Goal: Entertainment & Leisure: Consume media (video, audio)

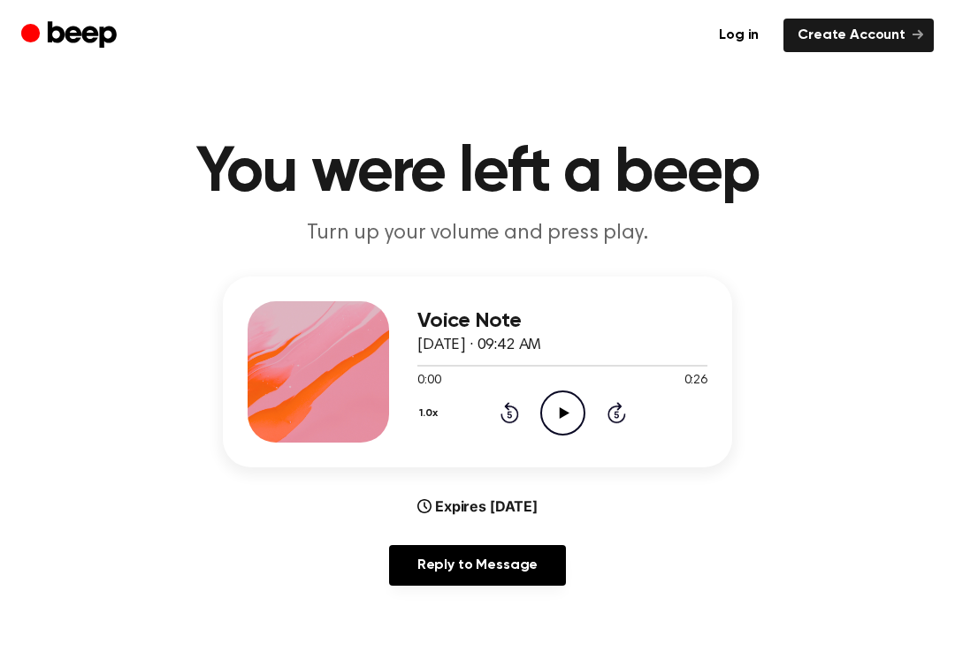
click at [577, 410] on icon "Play Audio" at bounding box center [562, 413] width 45 height 45
click at [505, 425] on div "1.0x Rewind 5 seconds Play Audio Skip 5 seconds" at bounding box center [562, 413] width 290 height 45
click at [500, 422] on icon "Rewind 5 seconds" at bounding box center [508, 412] width 19 height 23
click at [503, 421] on icon at bounding box center [509, 412] width 19 height 21
click at [503, 420] on icon at bounding box center [509, 412] width 19 height 21
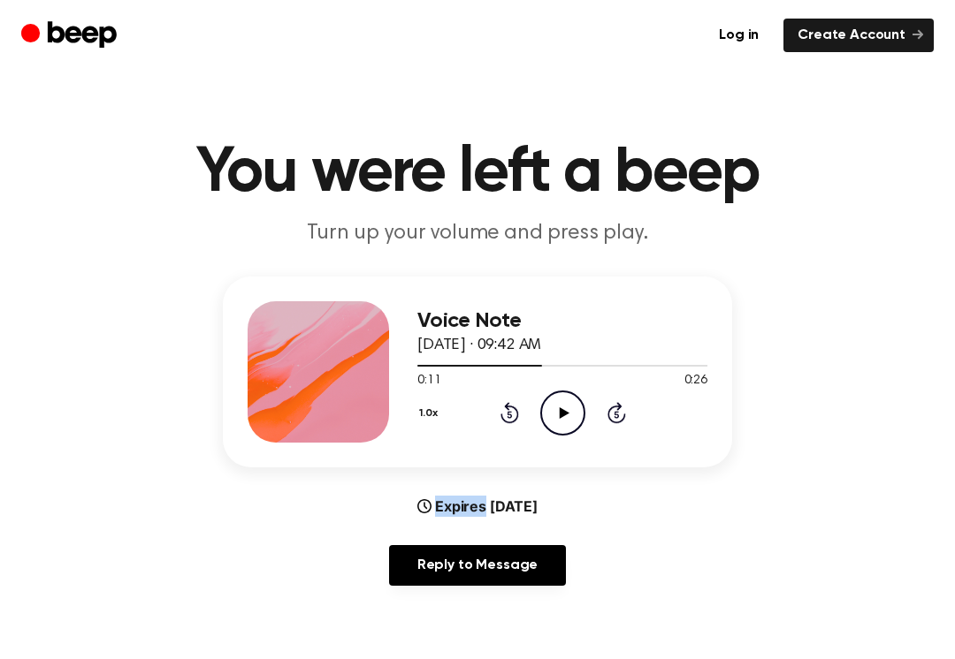
click at [507, 423] on icon at bounding box center [509, 412] width 19 height 21
click at [508, 423] on icon at bounding box center [509, 412] width 19 height 21
click at [493, 415] on div "1.0x Rewind 5 seconds Play Audio Skip 5 seconds" at bounding box center [562, 413] width 290 height 45
click at [499, 422] on icon "Rewind 5 seconds" at bounding box center [508, 412] width 19 height 23
click at [506, 414] on icon "Rewind 5 seconds" at bounding box center [508, 412] width 19 height 23
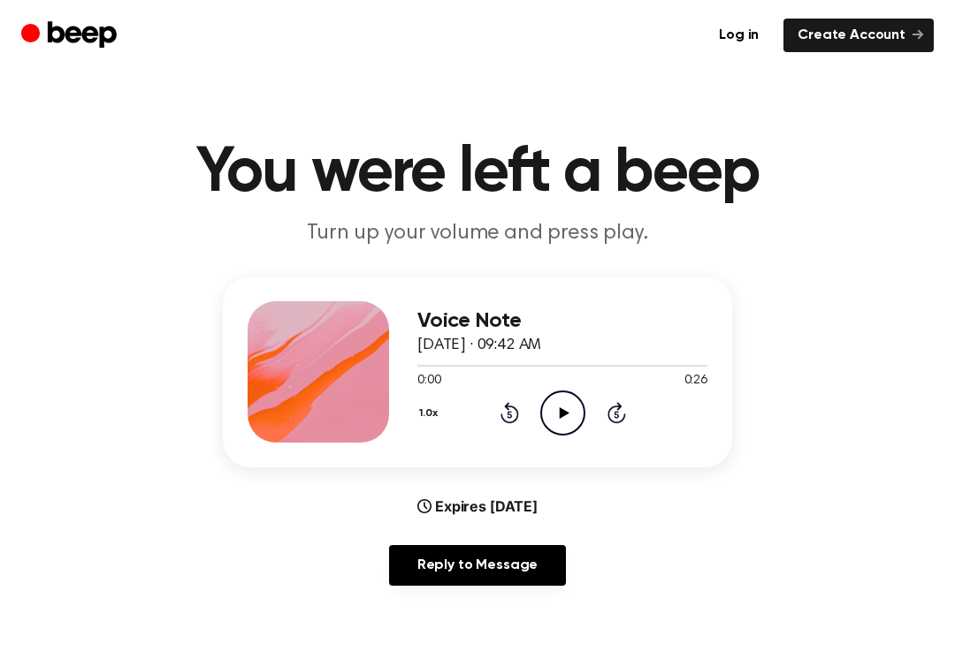
click at [566, 416] on icon "Play Audio" at bounding box center [562, 413] width 45 height 45
click at [565, 415] on icon at bounding box center [563, 413] width 8 height 11
click at [502, 422] on icon "Rewind 5 seconds" at bounding box center [508, 412] width 19 height 23
click at [497, 408] on div "1.0x Rewind 5 seconds Play Audio Skip 5 seconds" at bounding box center [562, 413] width 290 height 45
click at [498, 423] on div "1.0x Rewind 5 seconds Play Audio Skip 5 seconds" at bounding box center [562, 413] width 290 height 45
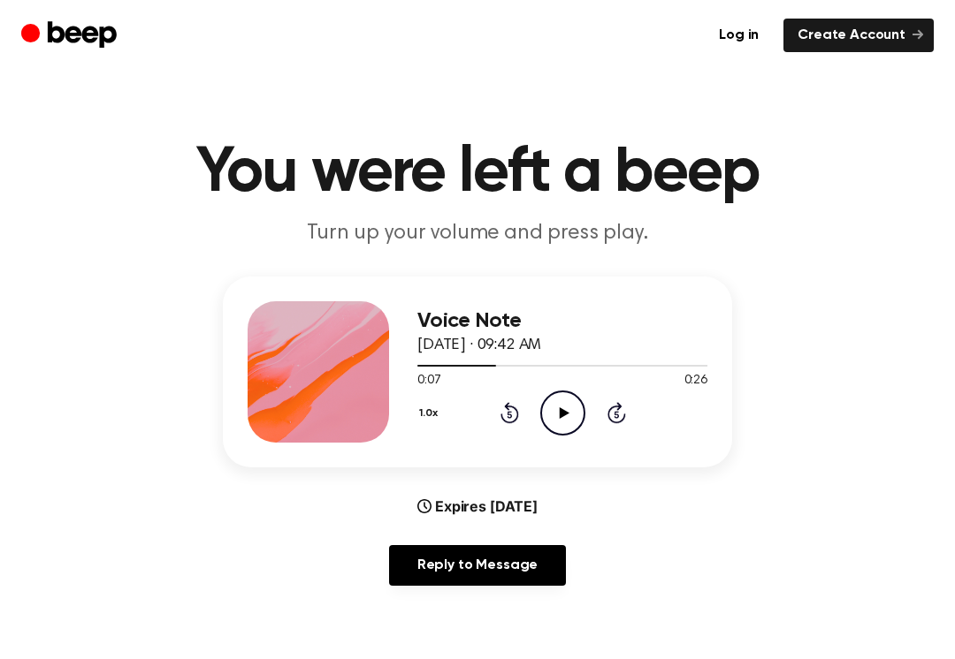
click at [499, 405] on icon "Rewind 5 seconds" at bounding box center [508, 412] width 19 height 23
click at [503, 406] on icon "Rewind 5 seconds" at bounding box center [508, 412] width 19 height 23
click at [502, 406] on icon "Rewind 5 seconds" at bounding box center [508, 412] width 19 height 23
click at [485, 406] on div "1.0x Rewind 5 seconds Play Audio Skip 5 seconds" at bounding box center [562, 413] width 290 height 45
